Goal: Find specific page/section: Find specific page/section

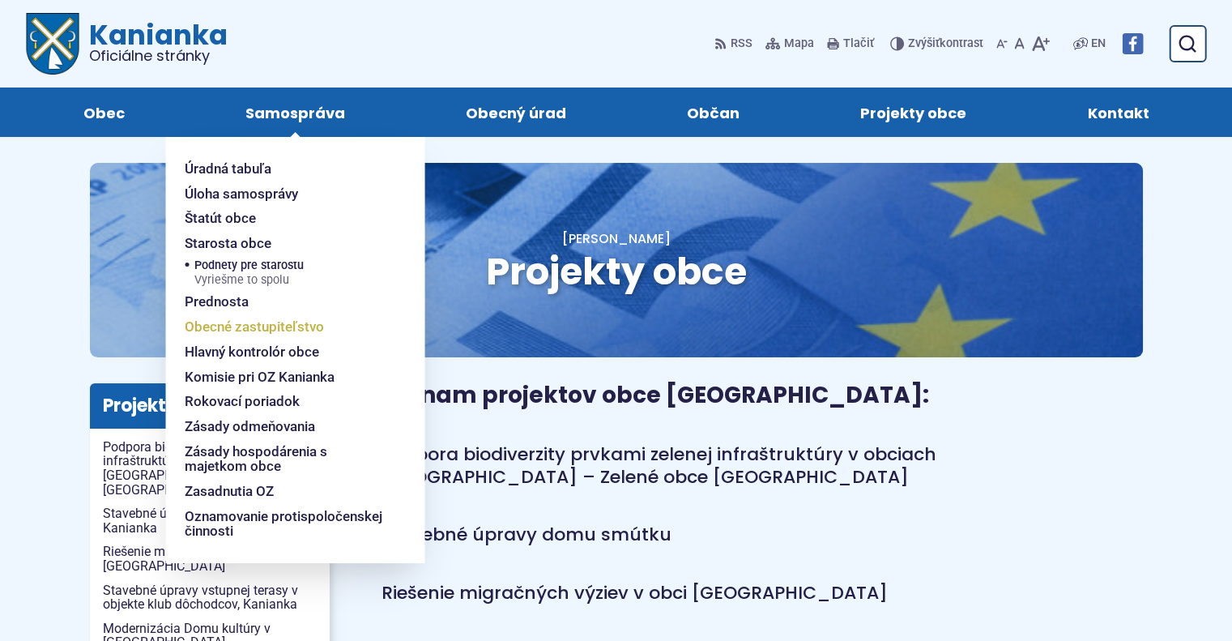
click at [292, 330] on span "Obecné zastupiteľstvo" at bounding box center [254, 326] width 139 height 25
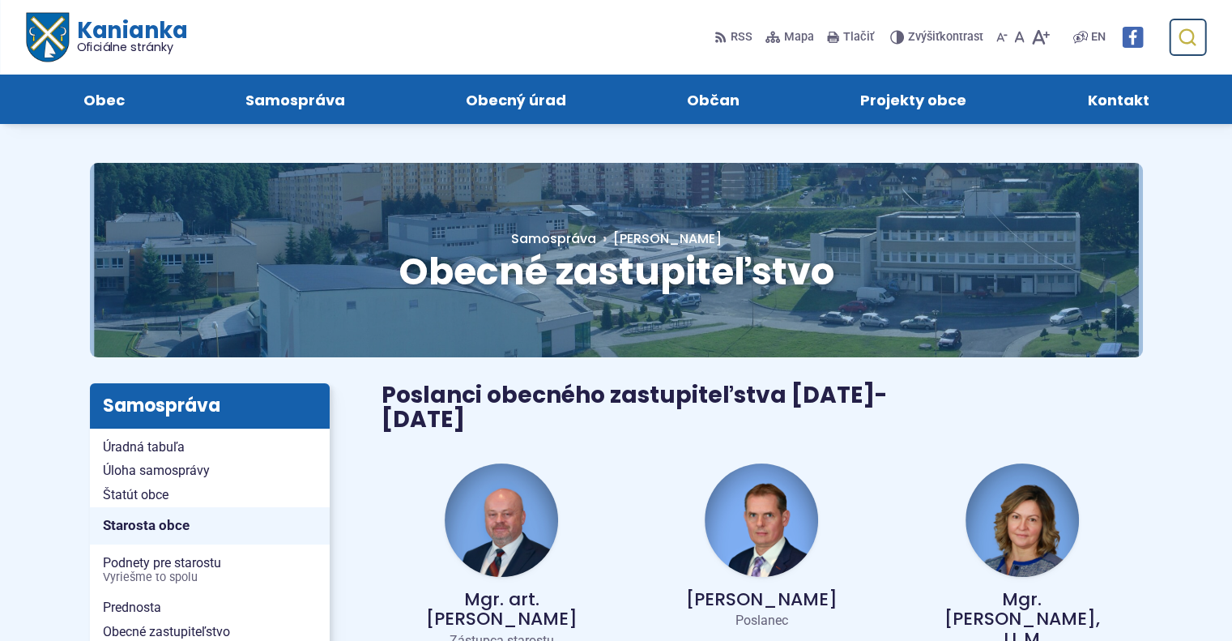
click at [1192, 34] on use "submit" at bounding box center [1187, 37] width 17 height 17
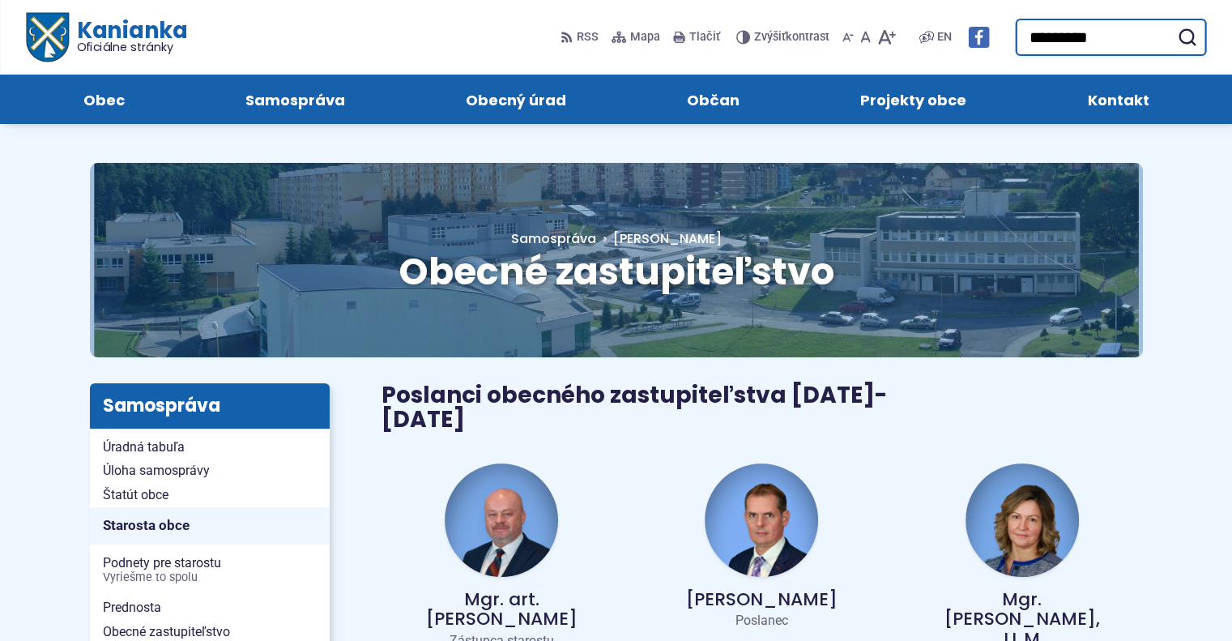
type input "*********"
click at [1172, 23] on button "Odoslať vyhľadávací formulár" at bounding box center [1186, 37] width 29 height 29
